Goal: Complete application form

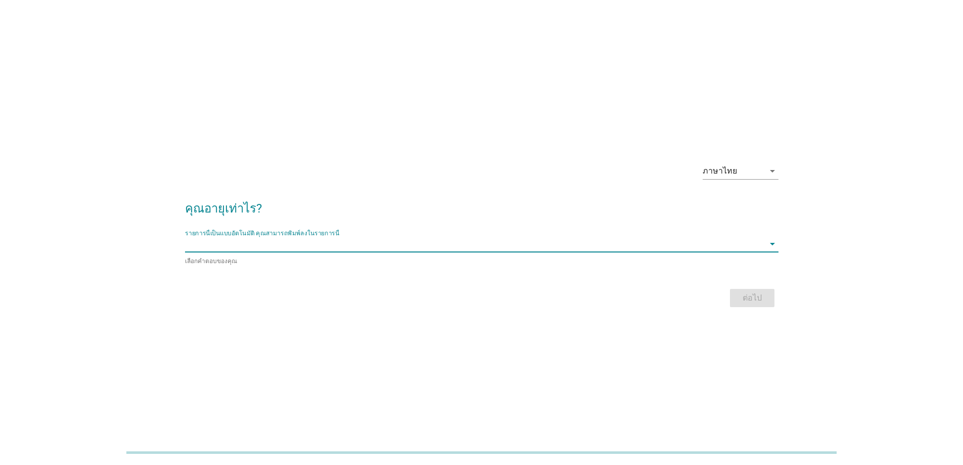
click at [441, 243] on input "รายการนี้เป็นแบบอัตโนมัติ คุณสามารถพิมพ์ลงในรายการนี้" at bounding box center [474, 244] width 579 height 16
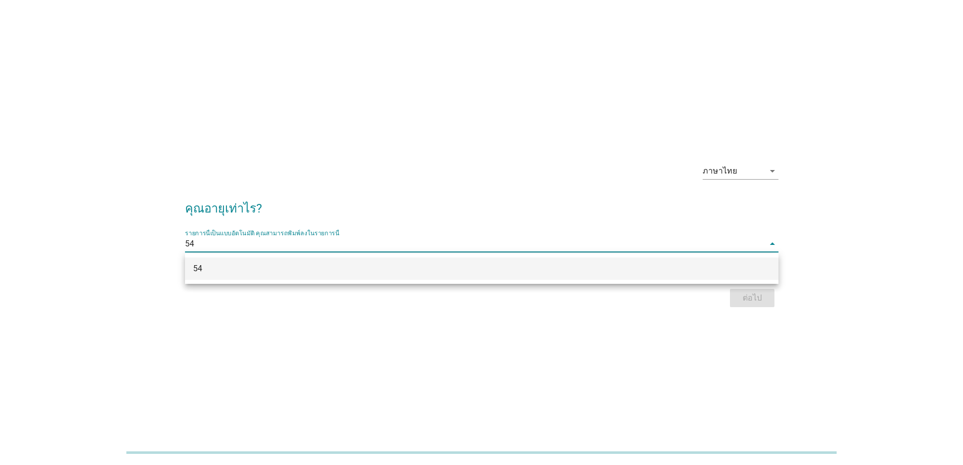
type input "54"
click at [745, 293] on div "ต่อไป" at bounding box center [482, 298] width 594 height 24
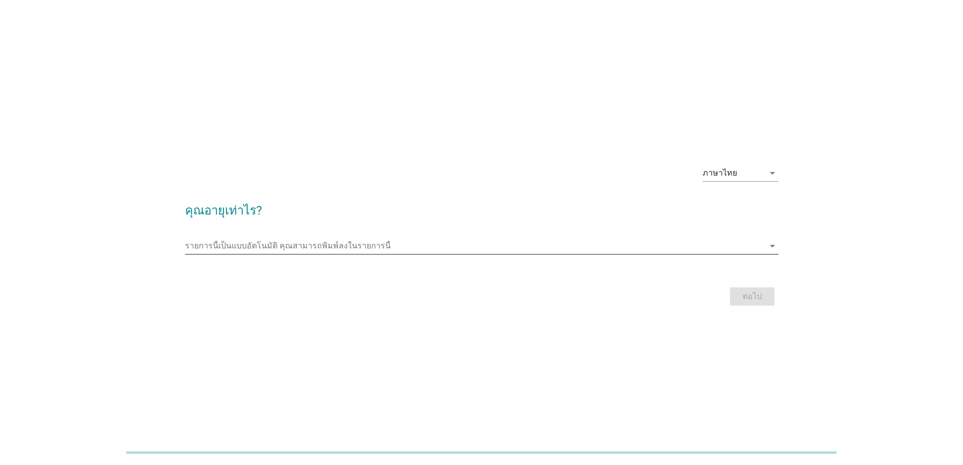
click at [636, 241] on input "รายการนี้เป็นแบบอัตโนมัติ คุณสามารถพิมพ์ลงในรายการนี้" at bounding box center [474, 246] width 579 height 16
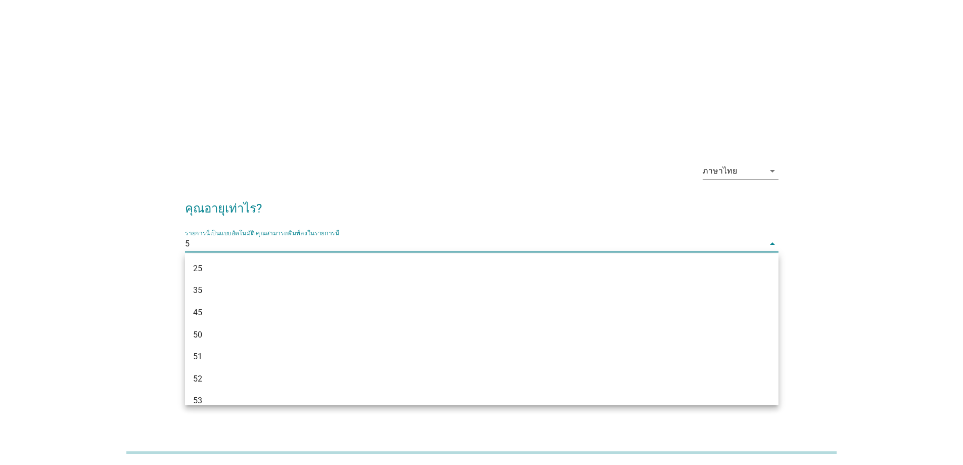
type input "54"
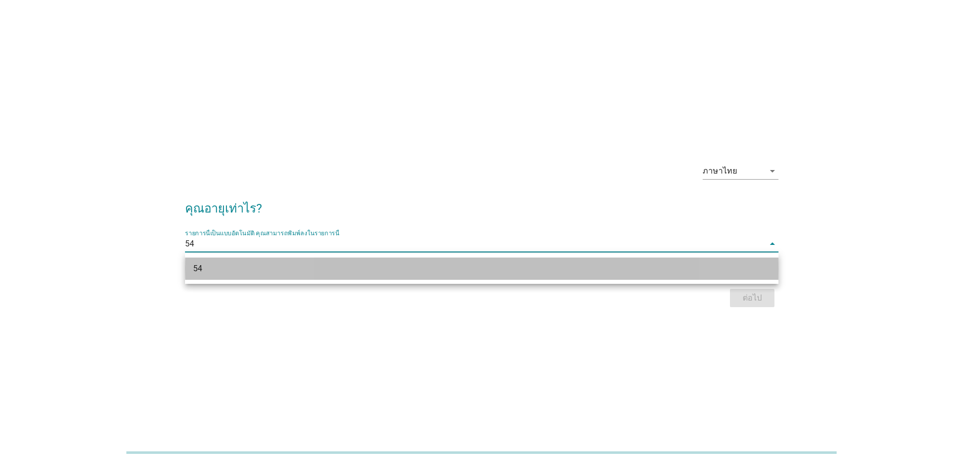
click at [521, 265] on div "54" at bounding box center [457, 268] width 529 height 12
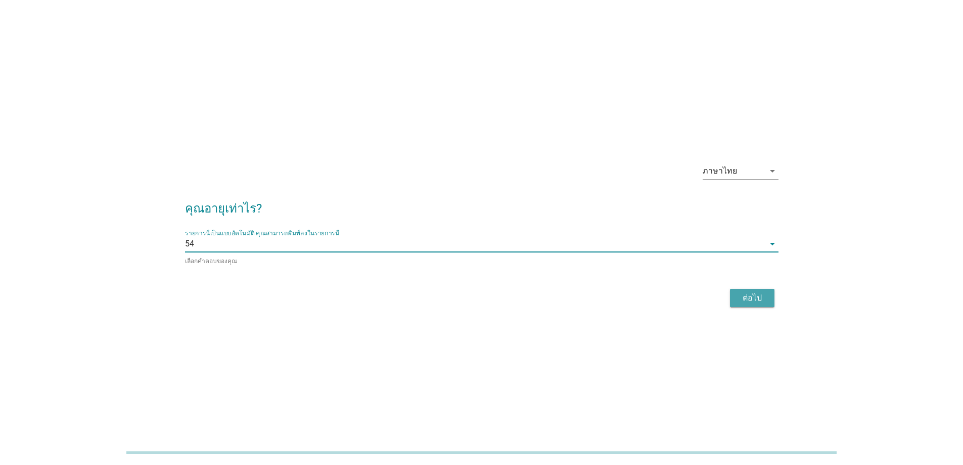
click at [755, 297] on div "ต่อไป" at bounding box center [752, 298] width 28 height 12
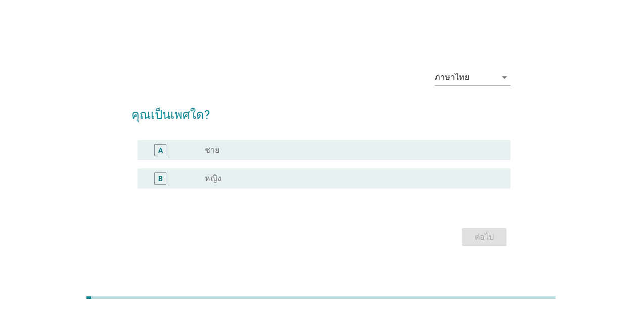
click at [414, 177] on div "radio_button_unchecked หญิง" at bounding box center [350, 178] width 290 height 10
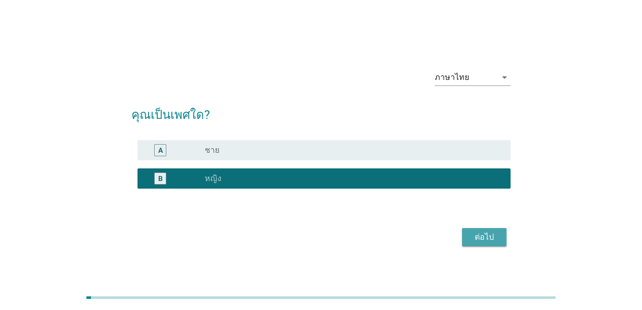
click at [491, 233] on div "ต่อไป" at bounding box center [484, 237] width 28 height 12
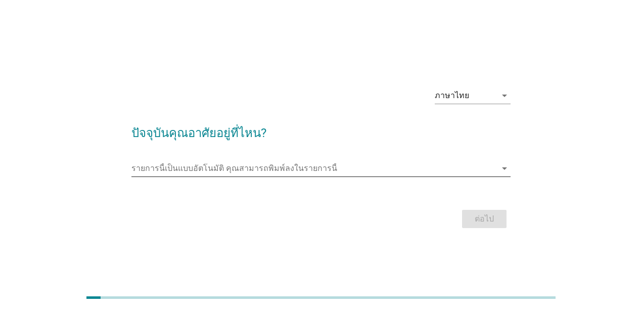
click at [406, 174] on input "รายการนี้เป็นแบบอัตโนมัติ คุณสามารถพิมพ์ลงในรายการนี้" at bounding box center [314, 168] width 366 height 16
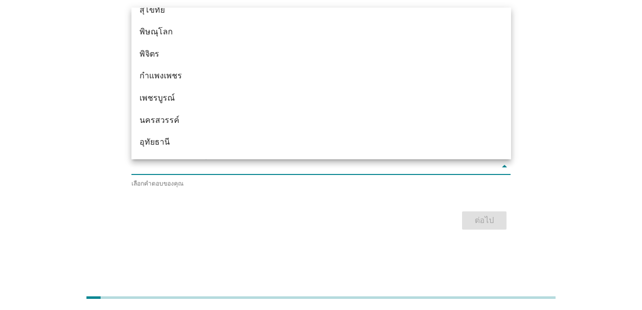
scroll to position [786, 0]
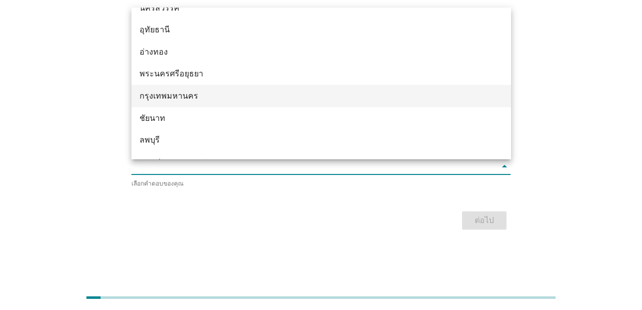
click at [342, 102] on div "กรุงเทพมหานคร" at bounding box center [321, 96] width 380 height 22
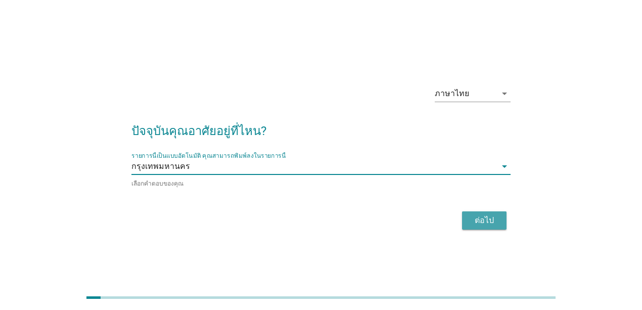
click at [477, 215] on div "ต่อไป" at bounding box center [484, 220] width 28 height 12
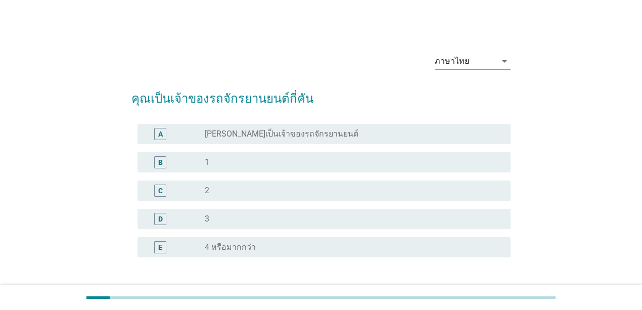
click at [342, 159] on div "radio_button_unchecked 1" at bounding box center [350, 162] width 290 height 10
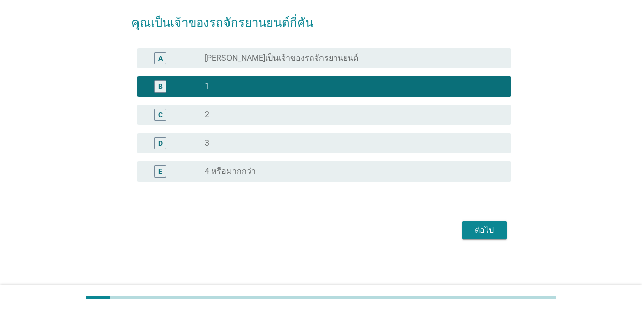
scroll to position [77, 0]
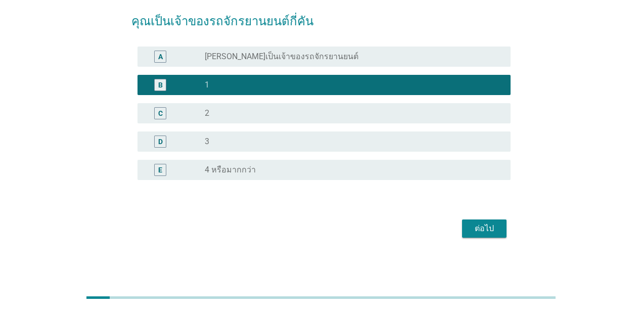
click at [476, 225] on div "ต่อไป" at bounding box center [484, 228] width 28 height 12
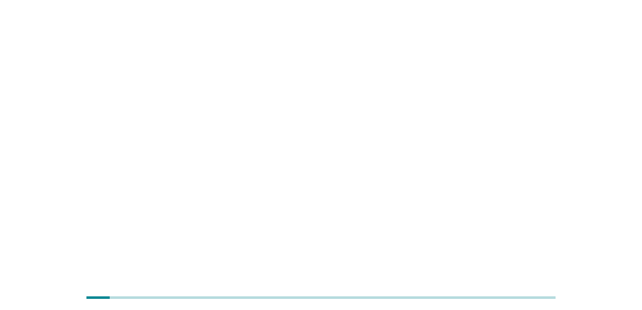
scroll to position [0, 0]
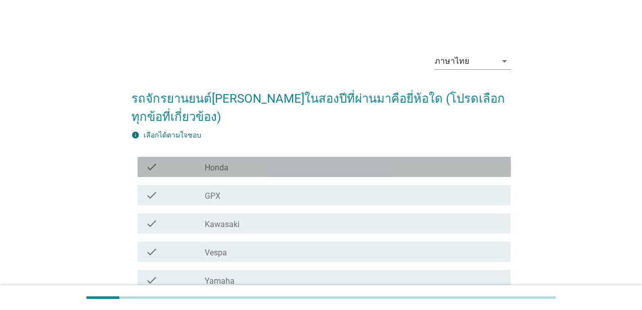
click at [247, 165] on div "check_box_outline_blank Honda" at bounding box center [354, 167] width 298 height 12
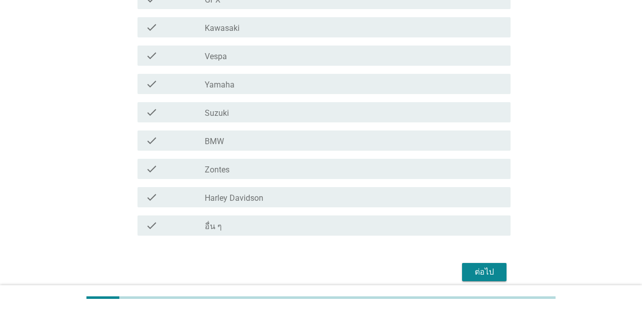
scroll to position [225, 0]
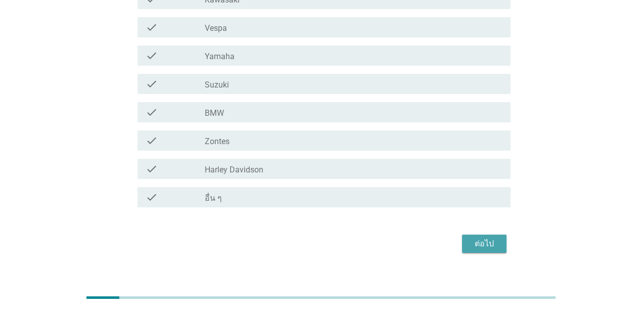
click at [477, 239] on div "ต่อไป" at bounding box center [484, 244] width 28 height 12
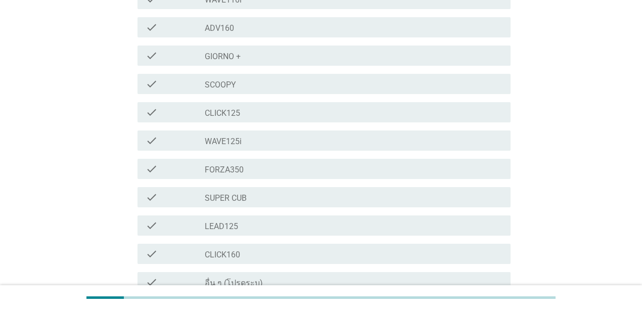
click at [413, 168] on div "check_box_outline_blank FORZA350" at bounding box center [354, 169] width 298 height 12
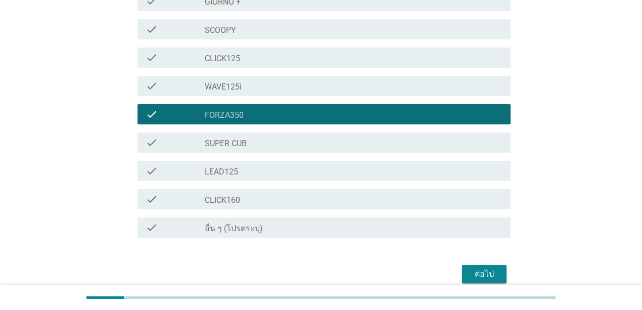
scroll to position [325, 0]
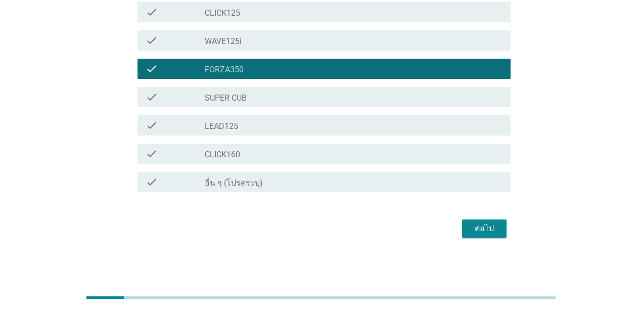
click at [478, 224] on div "ต่อไป" at bounding box center [484, 228] width 28 height 12
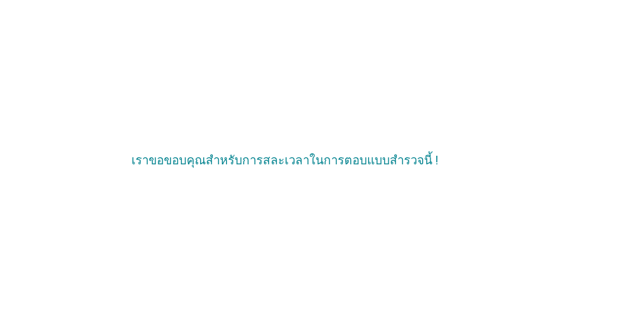
scroll to position [0, 0]
